Goal: Task Accomplishment & Management: Manage account settings

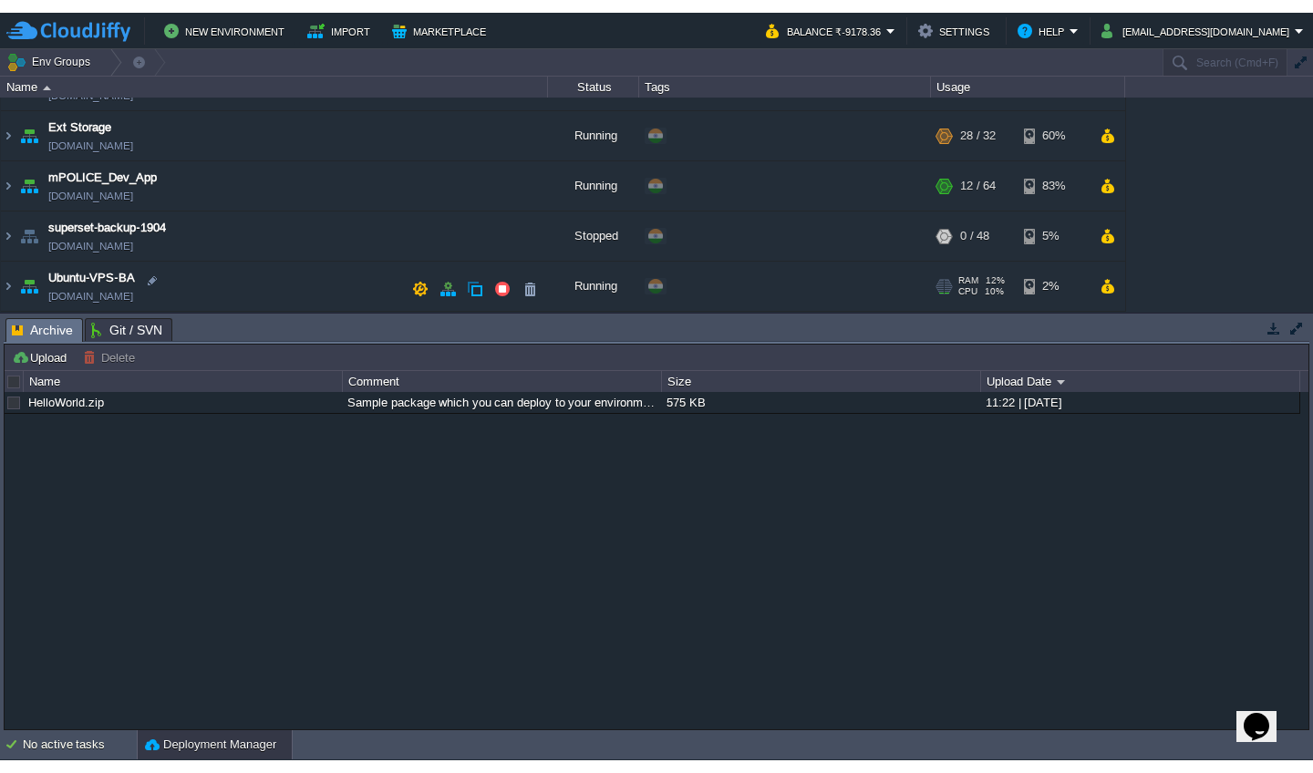
scroll to position [187, 0]
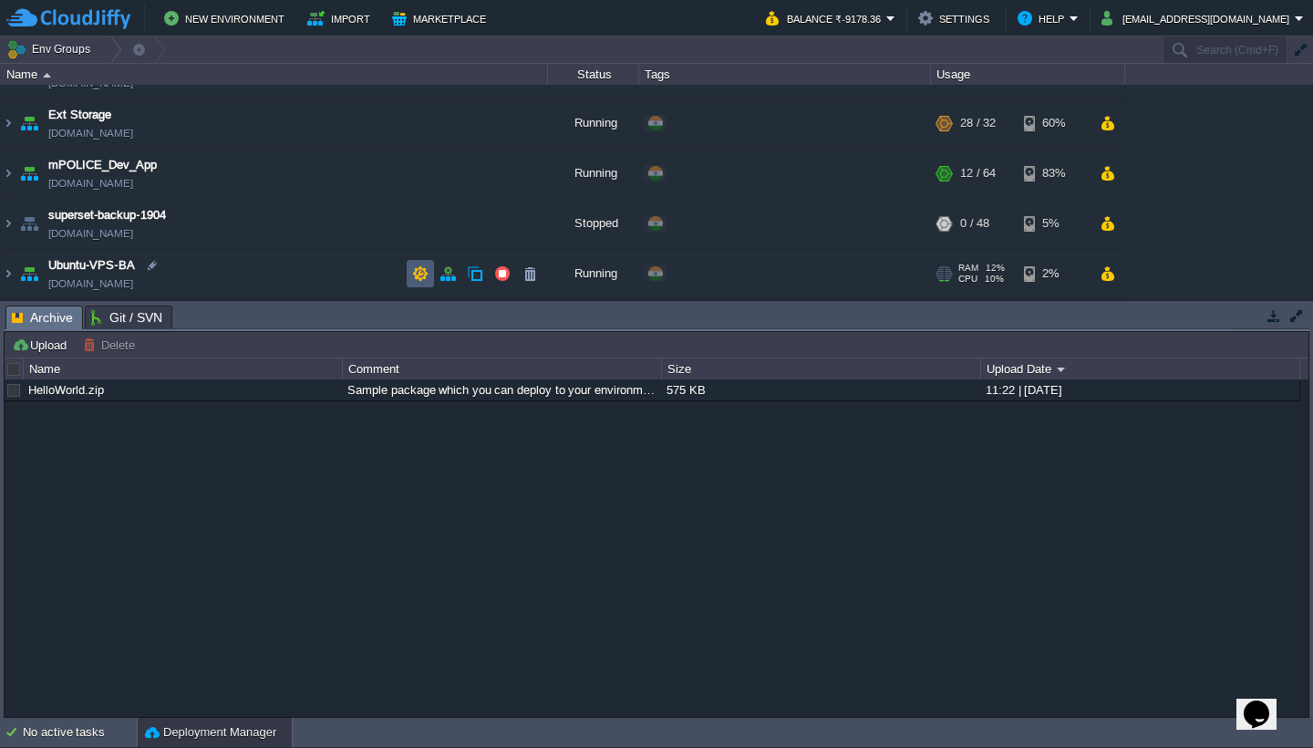
click at [420, 275] on button "button" at bounding box center [420, 273] width 16 height 16
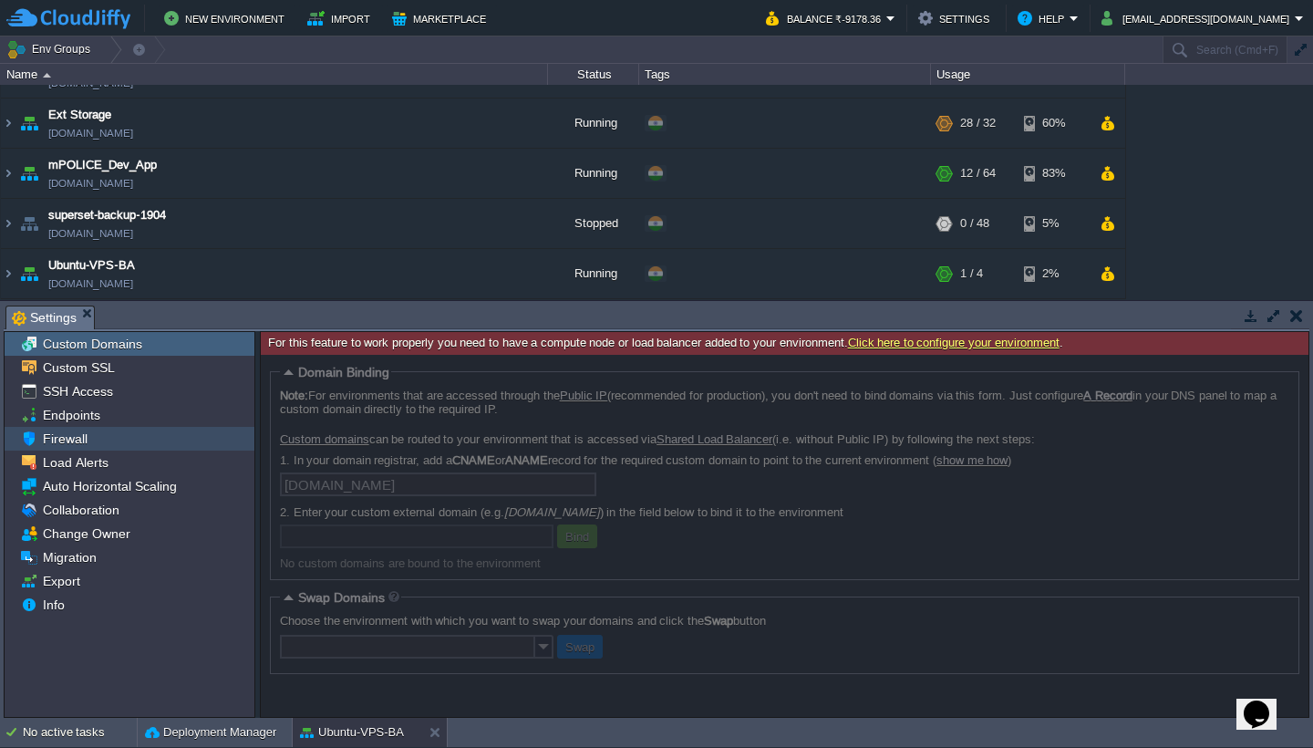
click at [98, 442] on div "Firewall" at bounding box center [130, 439] width 250 height 24
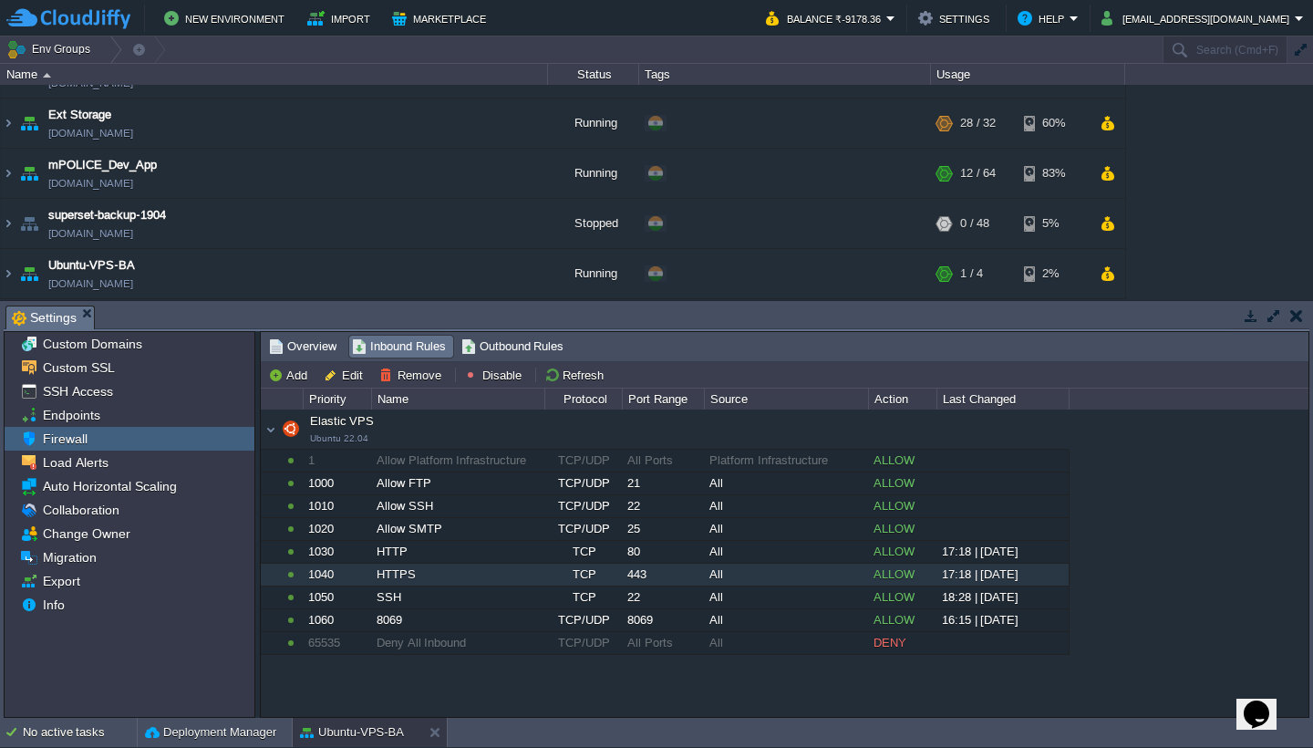
click at [449, 581] on div "HTTPS" at bounding box center [457, 574] width 171 height 22
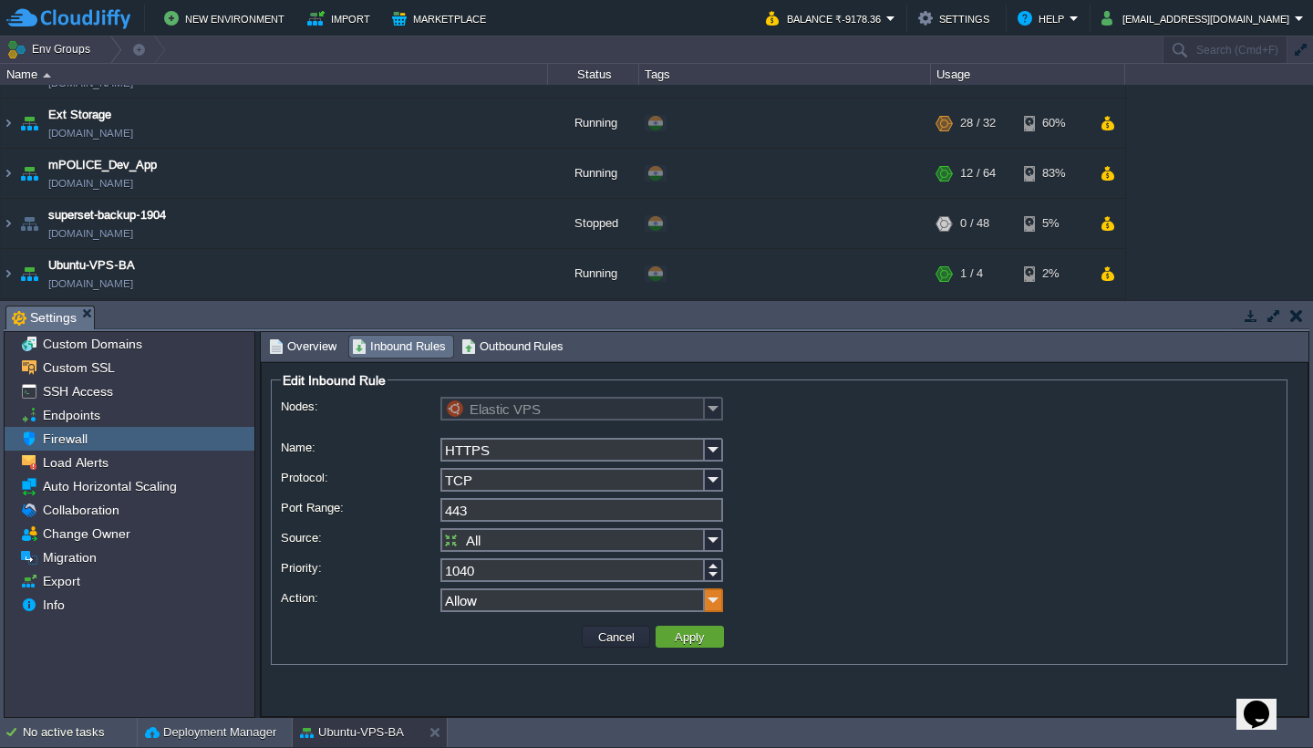
click at [718, 604] on img at bounding box center [714, 600] width 18 height 24
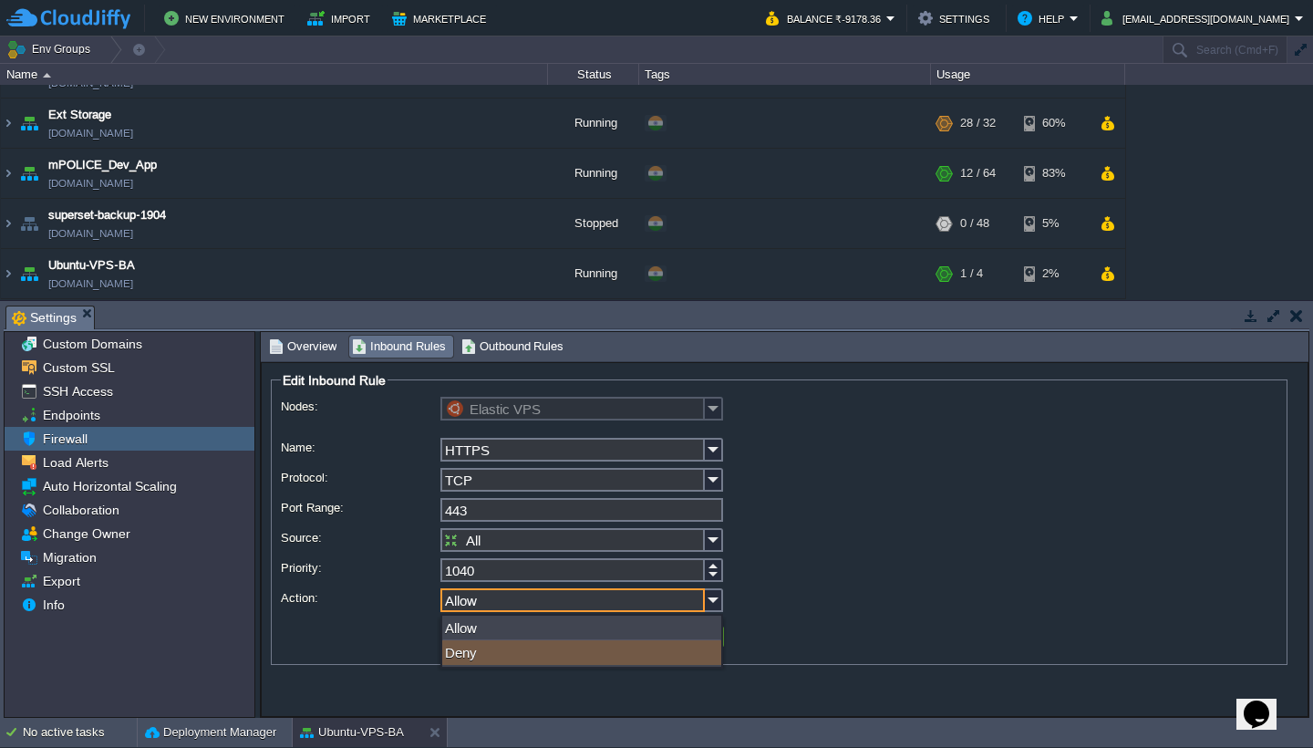
click at [644, 655] on div "Deny" at bounding box center [581, 652] width 279 height 25
type input "Deny"
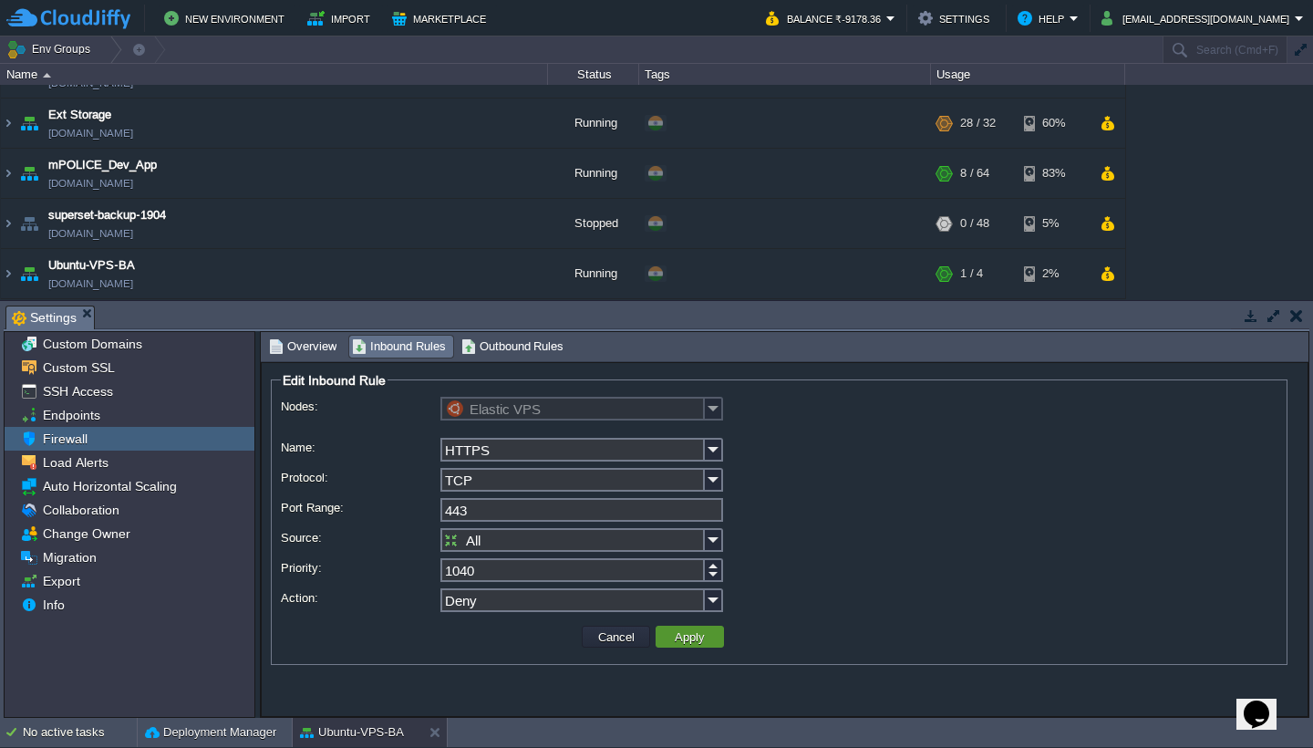
click at [696, 635] on button "Apply" at bounding box center [689, 636] width 41 height 16
type input "All Ports"
type input "1070"
type input "Allow"
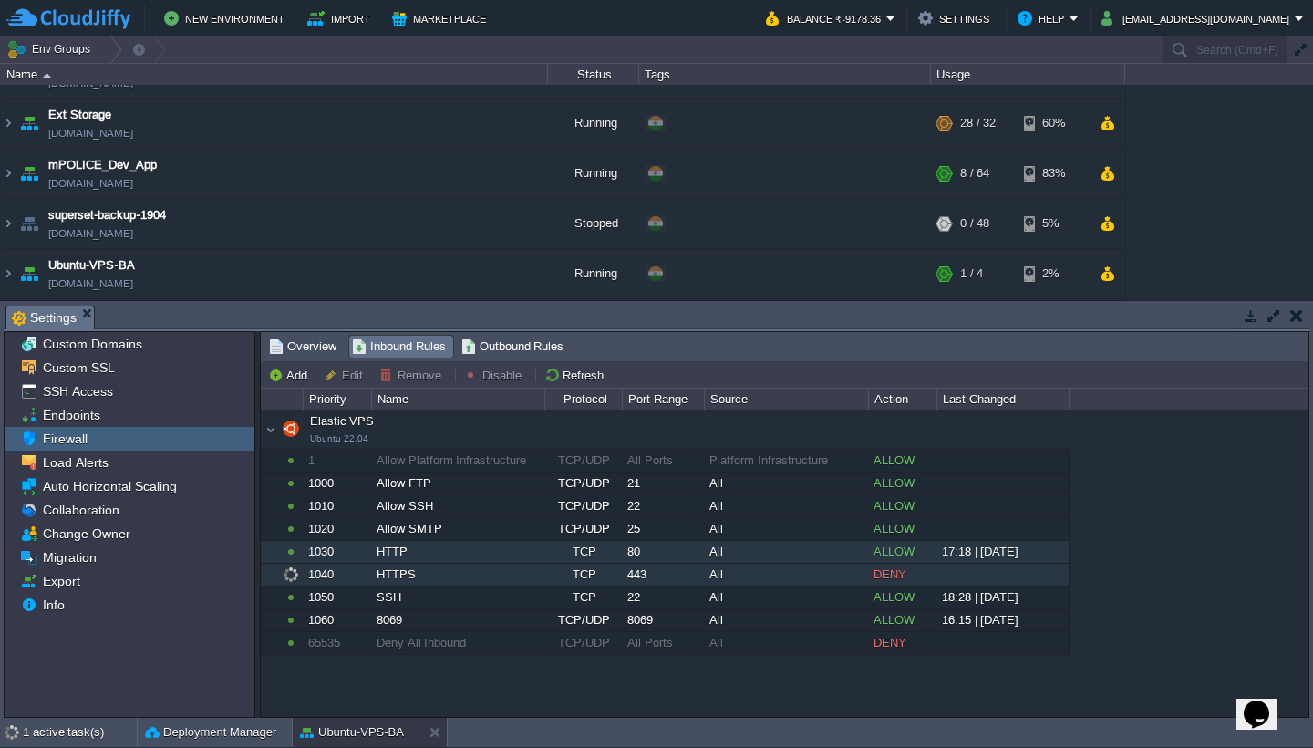
click at [581, 554] on div "TCP" at bounding box center [583, 552] width 76 height 22
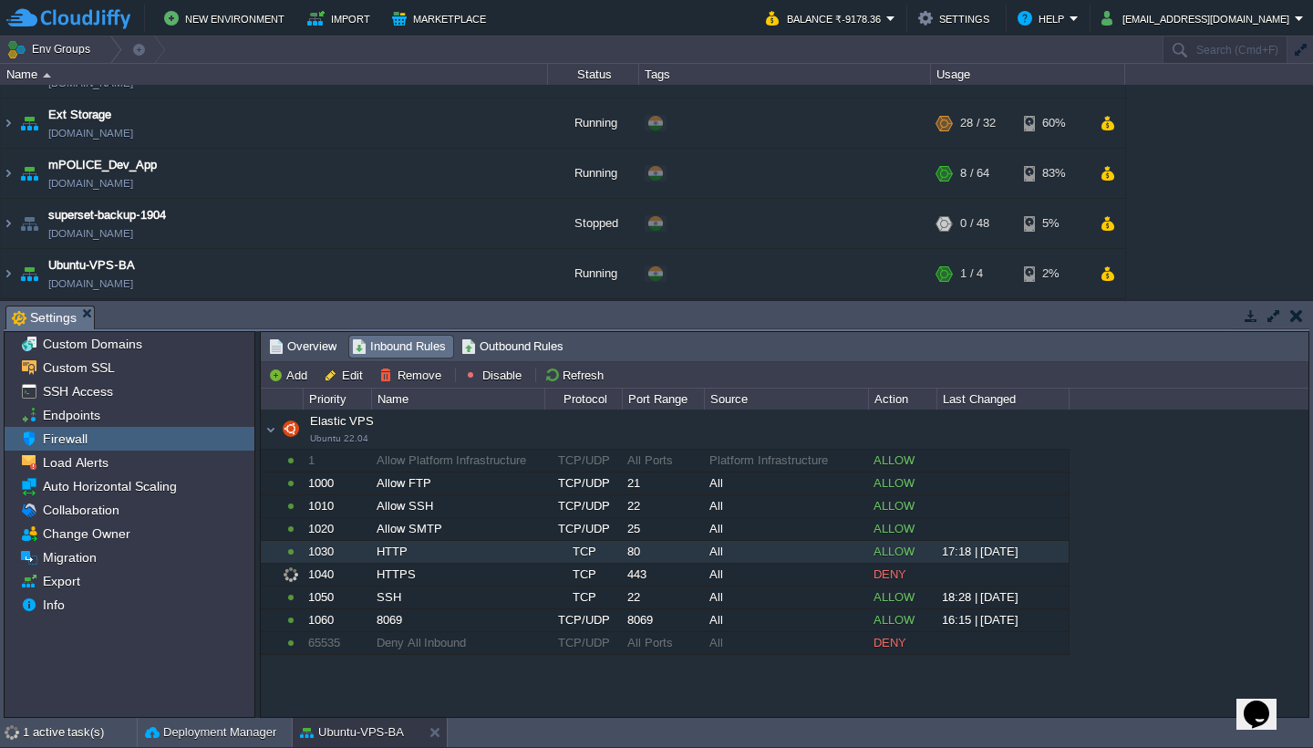
click at [581, 554] on div "TCP" at bounding box center [583, 552] width 76 height 22
type input "Elastic VPS"
type input "HTTP"
type input "80"
type input "1030"
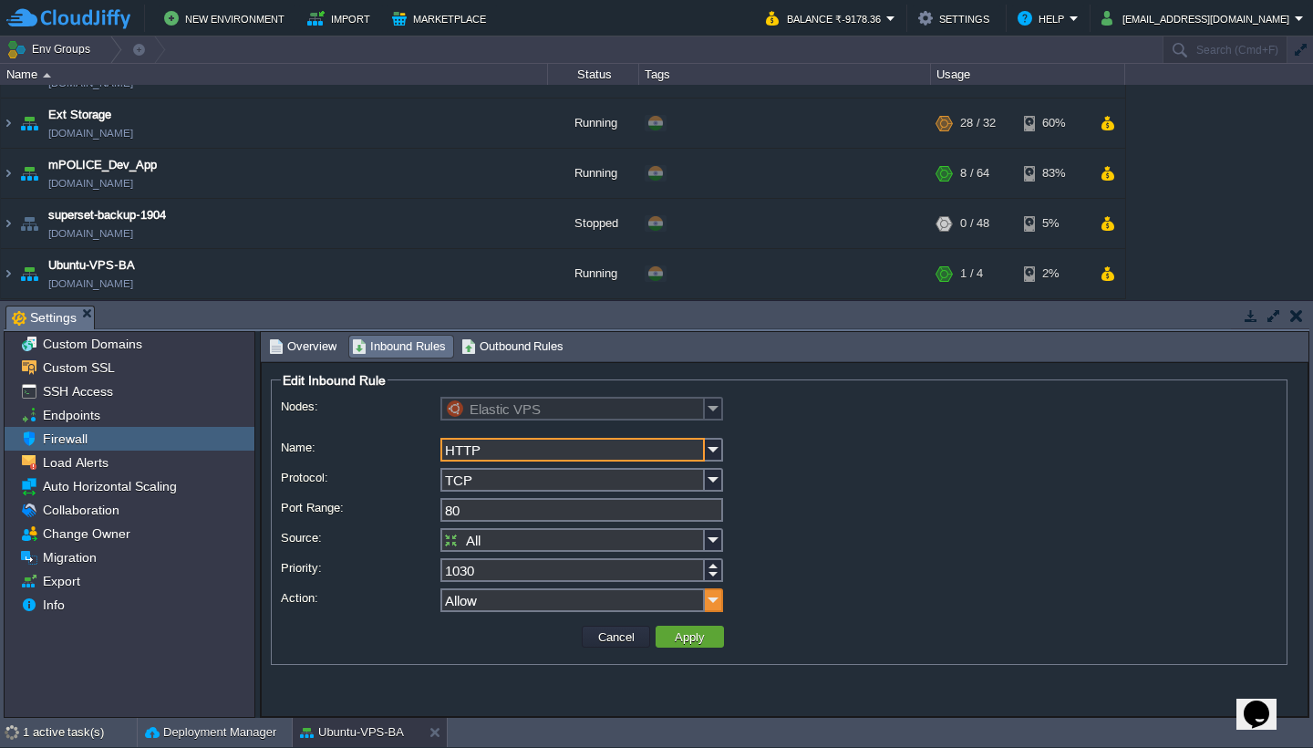
click at [715, 608] on img at bounding box center [714, 600] width 18 height 24
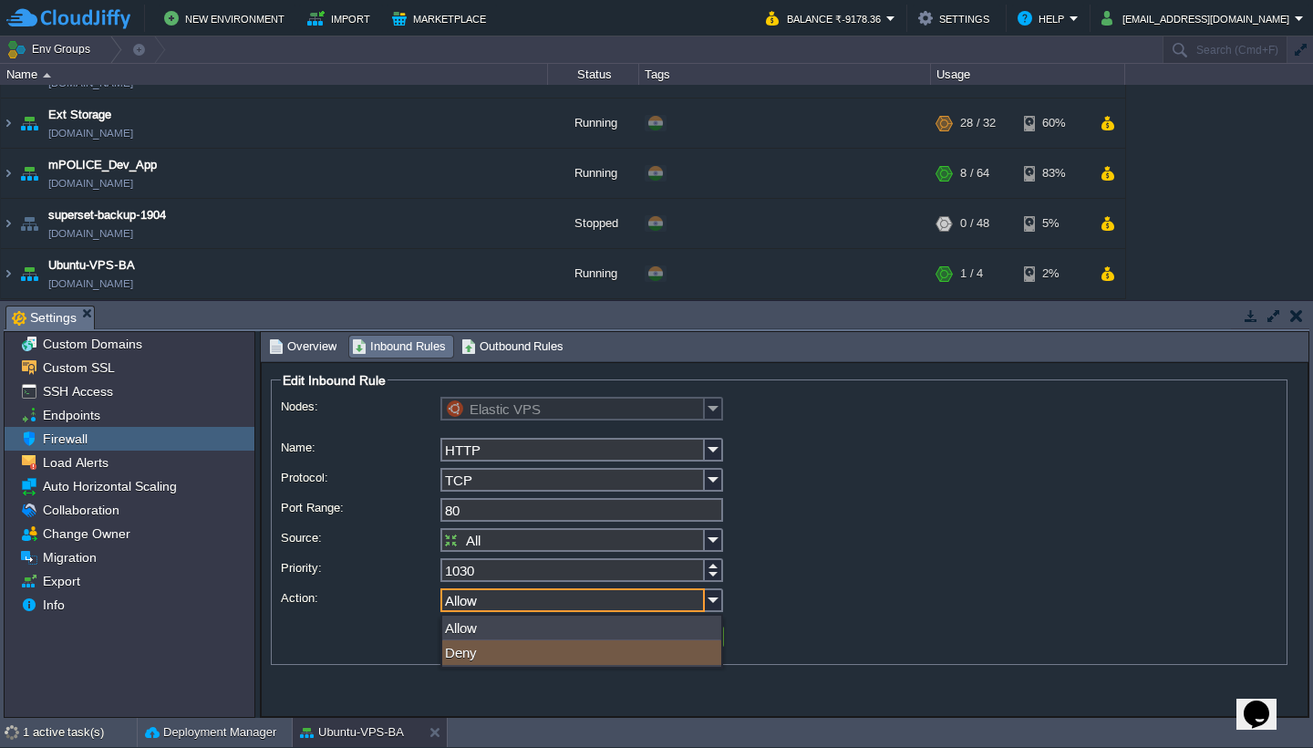
click at [696, 655] on div "Deny" at bounding box center [581, 652] width 279 height 25
type input "Deny"
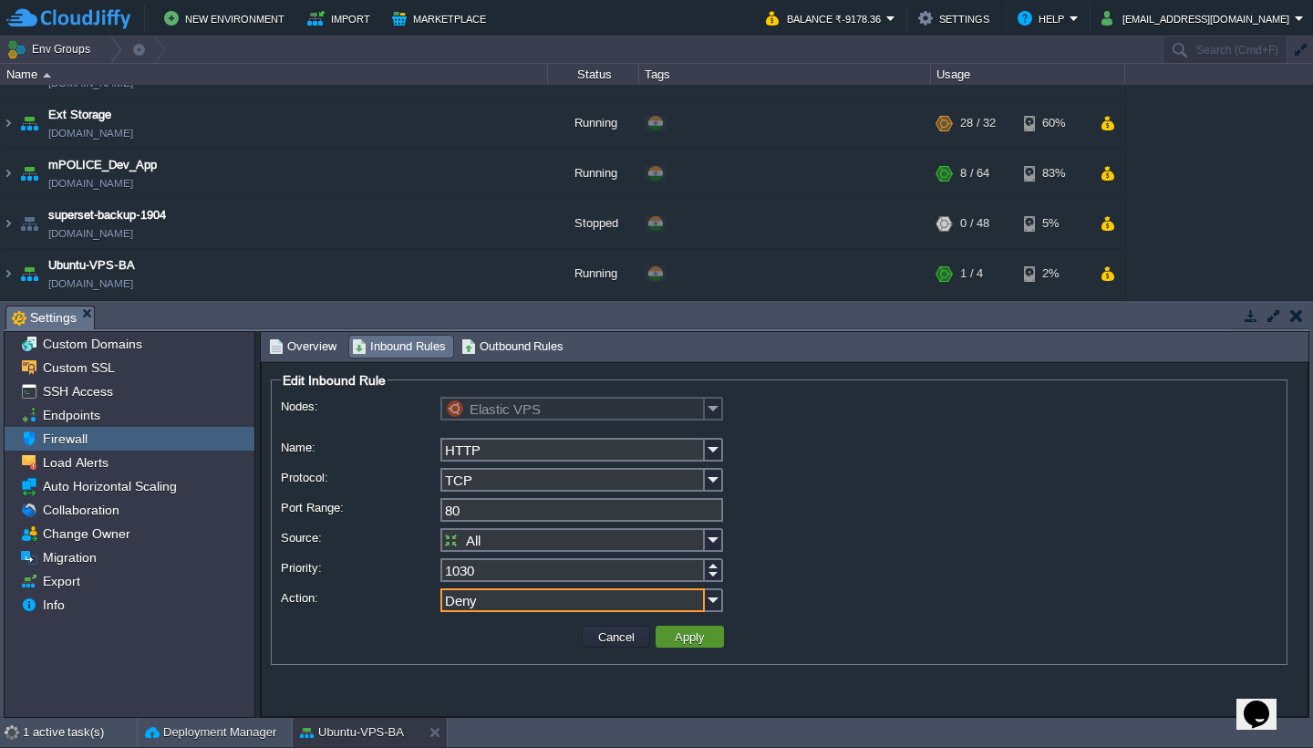
click at [700, 641] on button "Apply" at bounding box center [689, 636] width 41 height 16
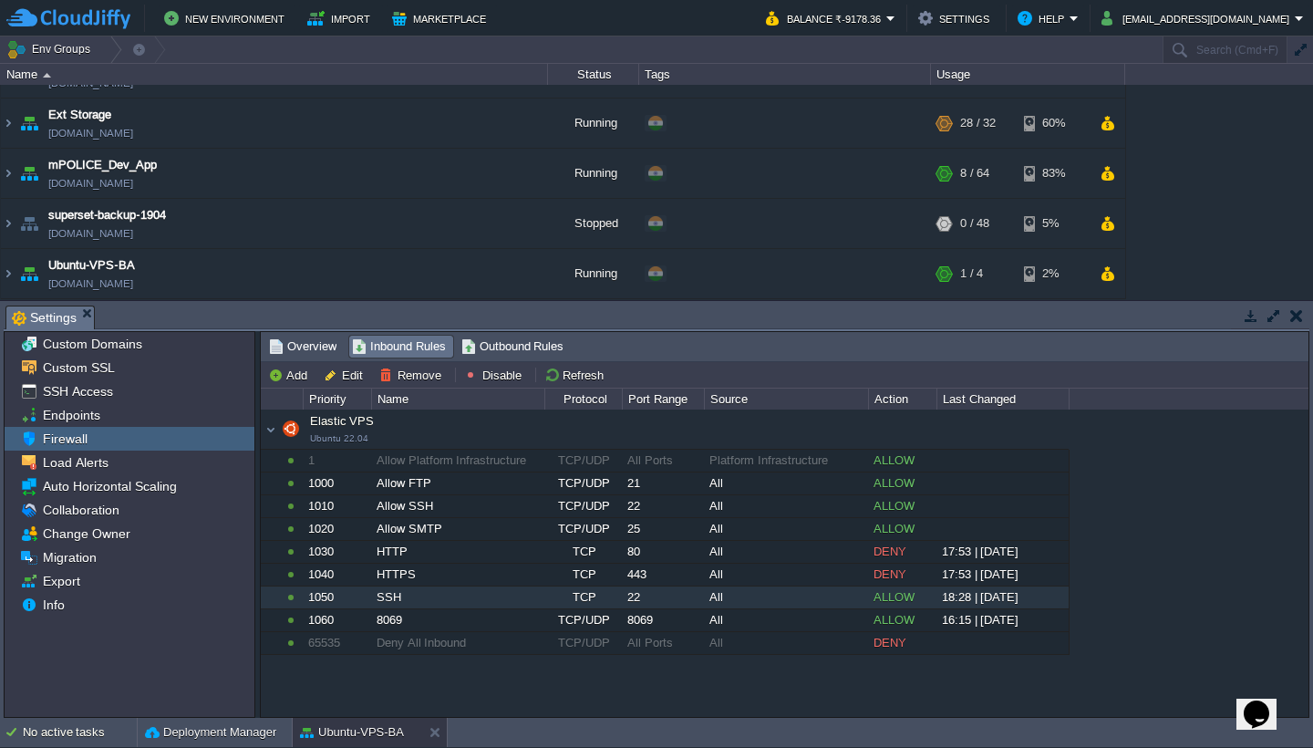
click at [368, 600] on div "1050" at bounding box center [337, 597] width 67 height 22
click at [408, 372] on button "Remove" at bounding box center [412, 375] width 67 height 16
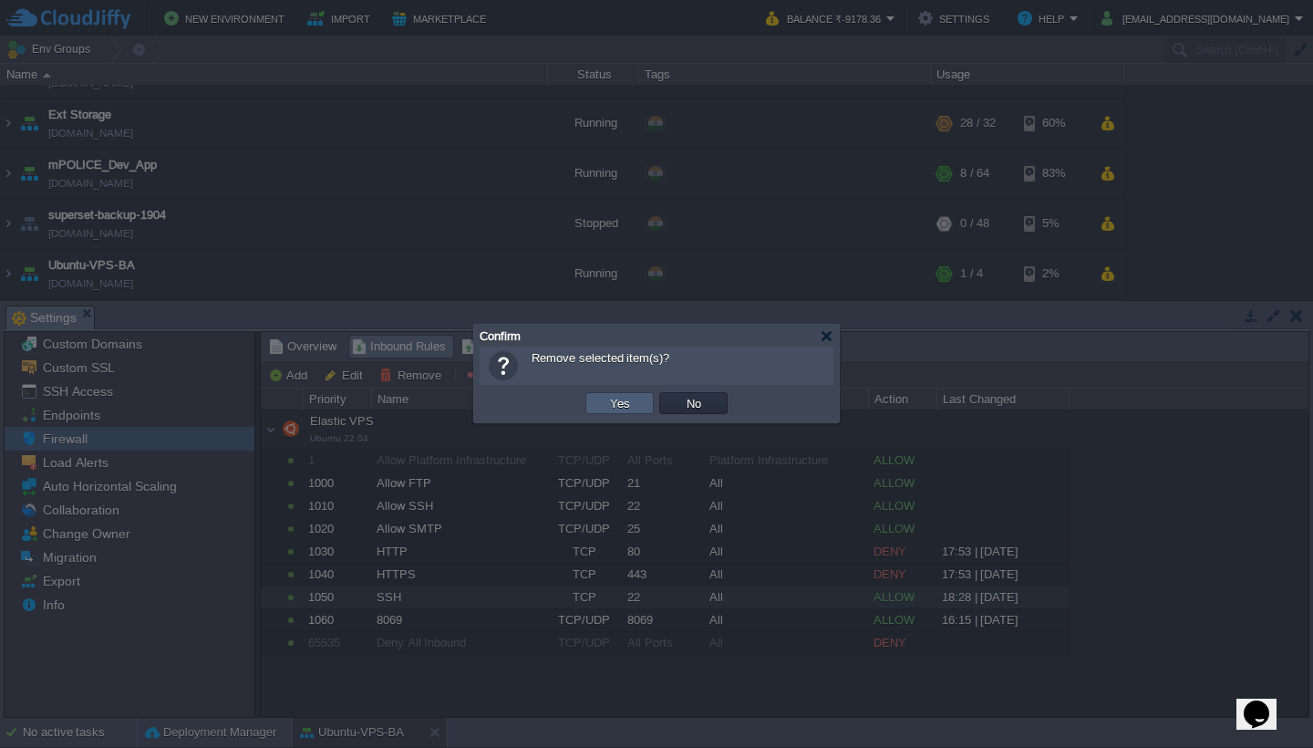
click at [630, 407] on button "Yes" at bounding box center [619, 403] width 31 height 16
